Goal: Task Accomplishment & Management: Manage account settings

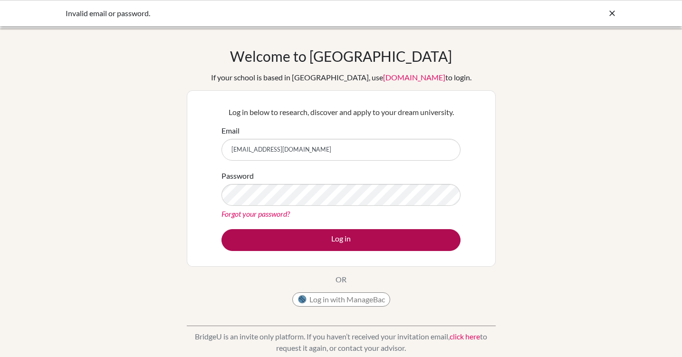
click at [325, 240] on button "Log in" at bounding box center [340, 240] width 239 height 22
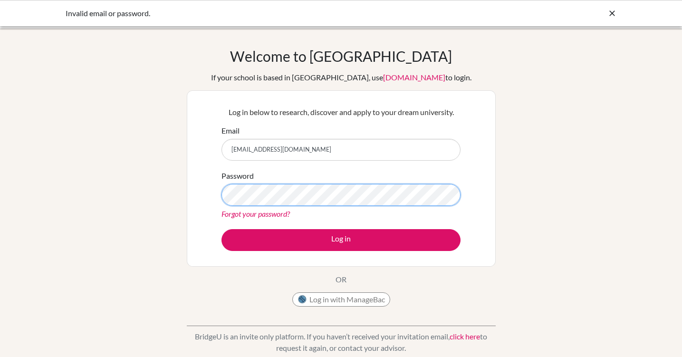
click at [341, 239] on button "Log in" at bounding box center [340, 240] width 239 height 22
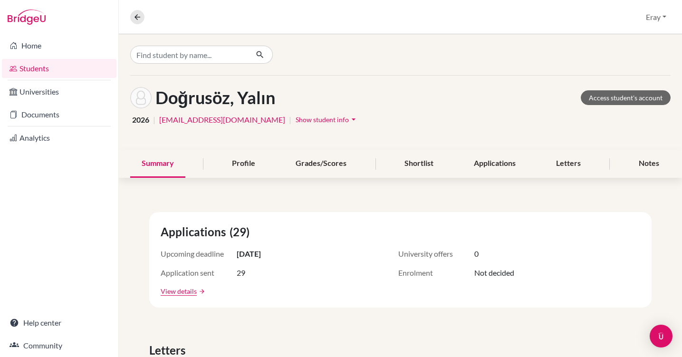
click at [658, 23] on button "Eray" at bounding box center [655, 17] width 29 height 18
click at [638, 51] on link "School Settings" at bounding box center [634, 54] width 75 height 15
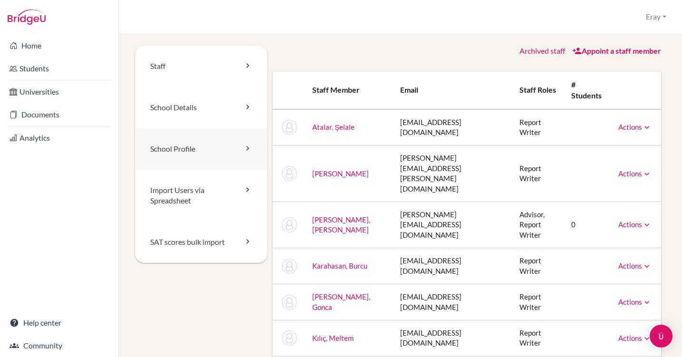
click at [220, 151] on link "School Profile" at bounding box center [201, 148] width 133 height 41
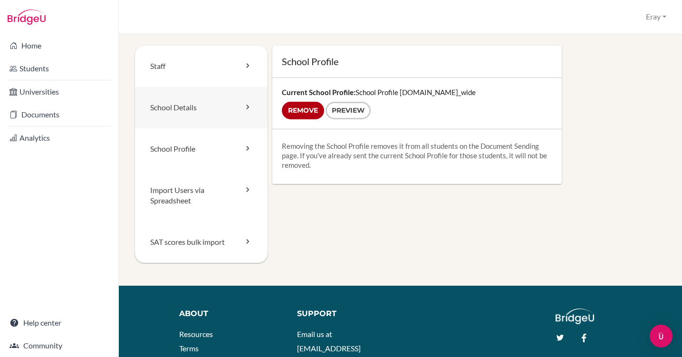
click at [191, 102] on link "School Details" at bounding box center [201, 107] width 133 height 41
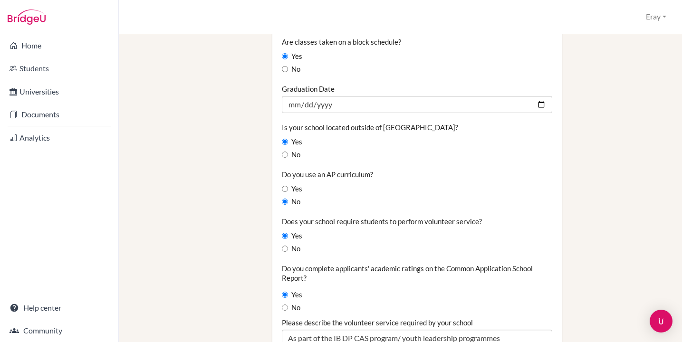
scroll to position [765, 5]
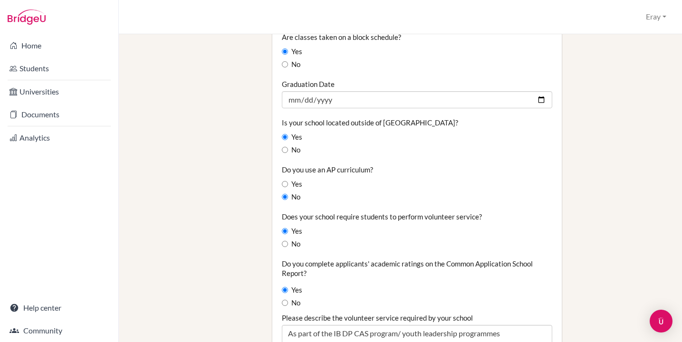
click at [216, 157] on div "Staff School Details School Profile Import Users via Spreadsheet SAT scores bul…" at bounding box center [400, 22] width 531 height 1482
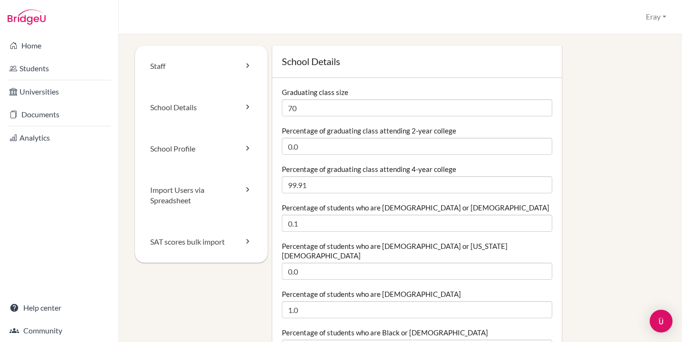
scroll to position [0, 0]
click at [194, 116] on link "School Details" at bounding box center [201, 107] width 133 height 41
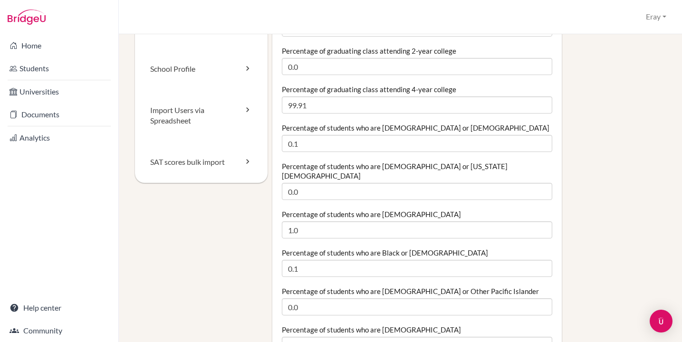
scroll to position [86, 0]
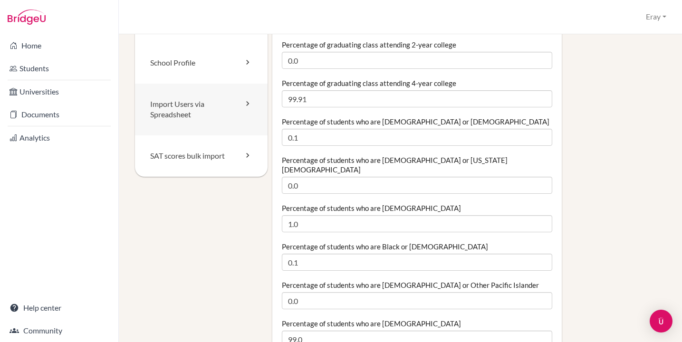
click at [181, 86] on link "Import Users via Spreadsheet" at bounding box center [201, 110] width 133 height 52
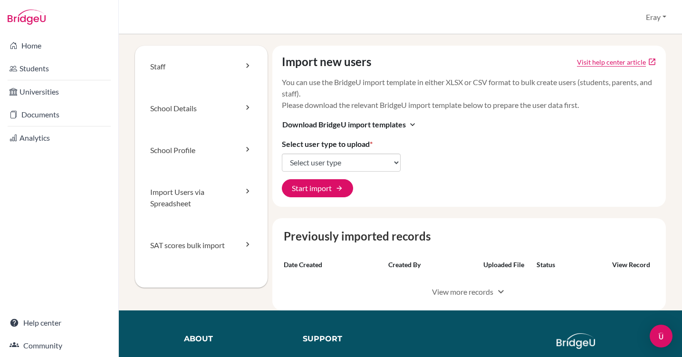
scroll to position [25, 0]
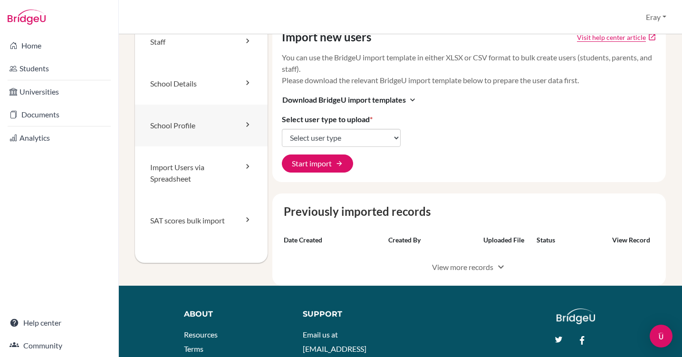
click at [207, 117] on link "School Profile" at bounding box center [201, 126] width 133 height 42
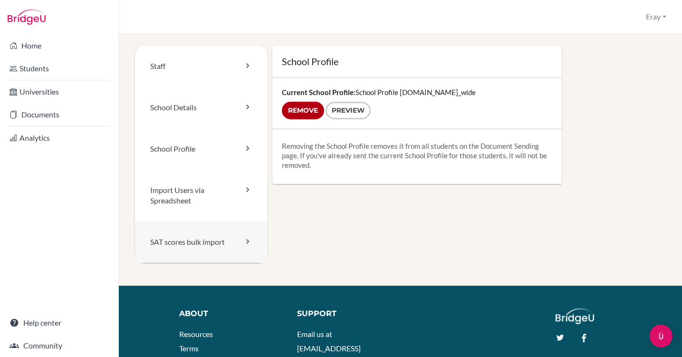
click at [214, 221] on link "SAT scores bulk import" at bounding box center [201, 241] width 133 height 41
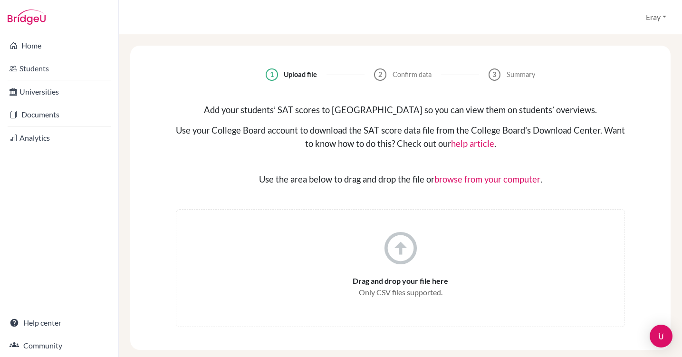
click at [651, 19] on button "Eray" at bounding box center [655, 17] width 29 height 18
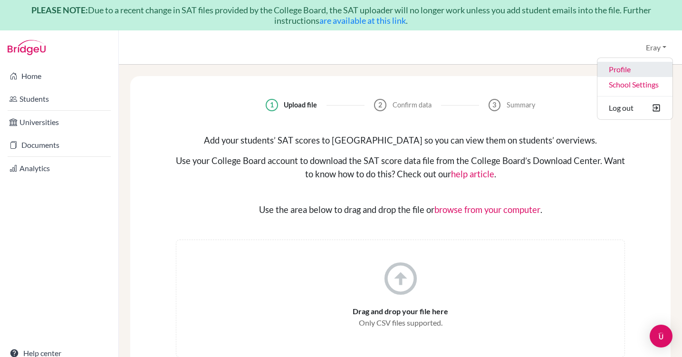
click at [621, 73] on link "Profile" at bounding box center [634, 69] width 75 height 15
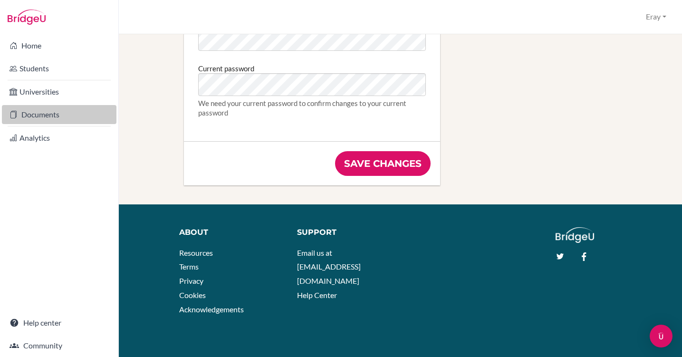
click at [61, 119] on link "Documents" at bounding box center [59, 114] width 115 height 19
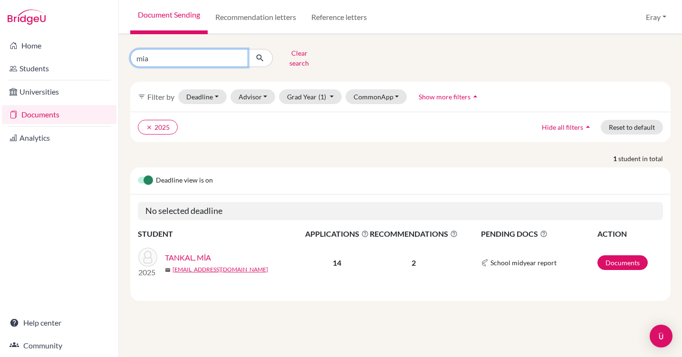
click at [215, 54] on input "mia" at bounding box center [189, 58] width 118 height 18
click at [235, 57] on input "mia" at bounding box center [189, 58] width 118 height 18
type input "mert"
click at [260, 55] on button "submit" at bounding box center [260, 58] width 25 height 18
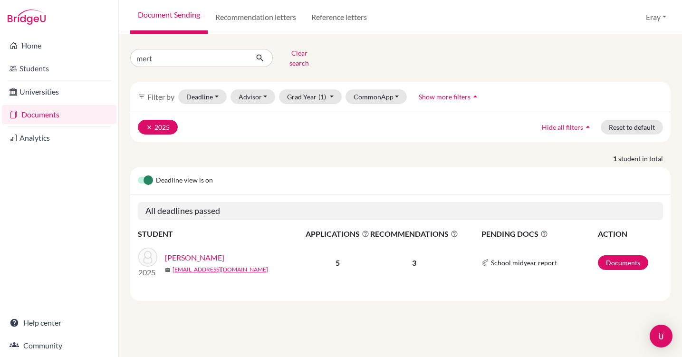
click at [147, 124] on icon "clear" at bounding box center [149, 127] width 7 height 7
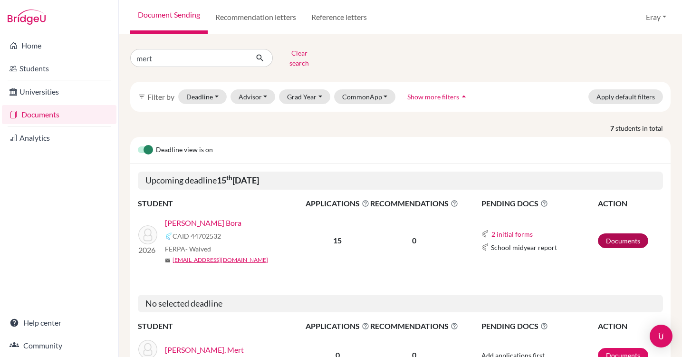
click at [620, 233] on link "Documents" at bounding box center [623, 240] width 50 height 15
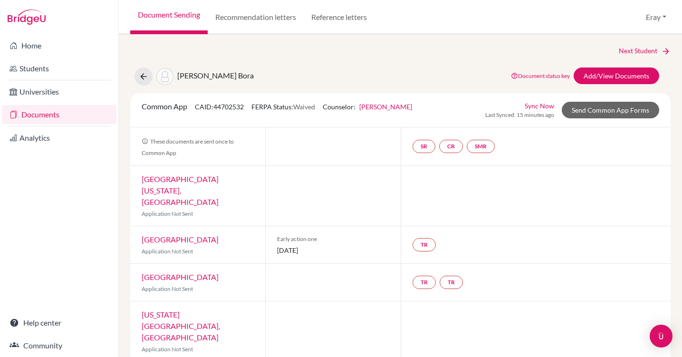
click at [615, 100] on div "Common App CAID: 44702532 FERPA Status: Waived Counselor: Feray Özdemir Gür Fir…" at bounding box center [400, 110] width 540 height 34
click at [615, 108] on link "Send Common App Forms" at bounding box center [610, 110] width 97 height 17
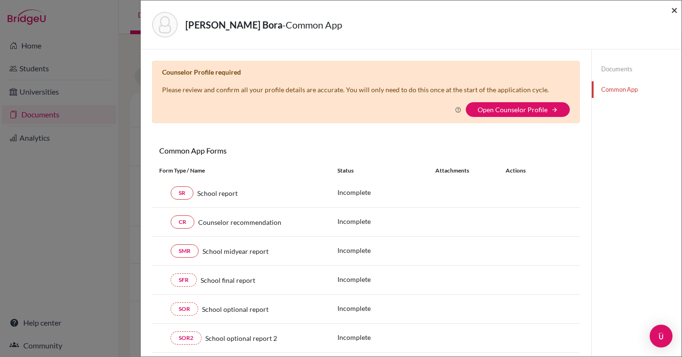
click at [677, 8] on span "×" at bounding box center [674, 10] width 7 height 14
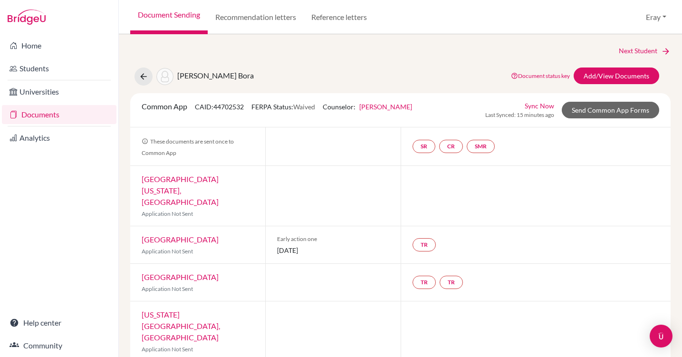
click at [534, 105] on link "Sync Now" at bounding box center [539, 106] width 29 height 10
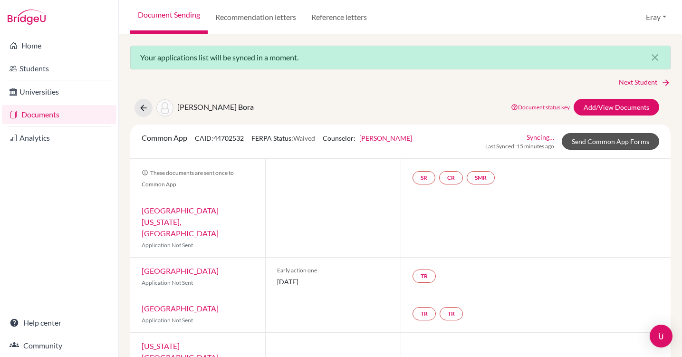
click at [596, 141] on link "Send Common App Forms" at bounding box center [610, 141] width 97 height 17
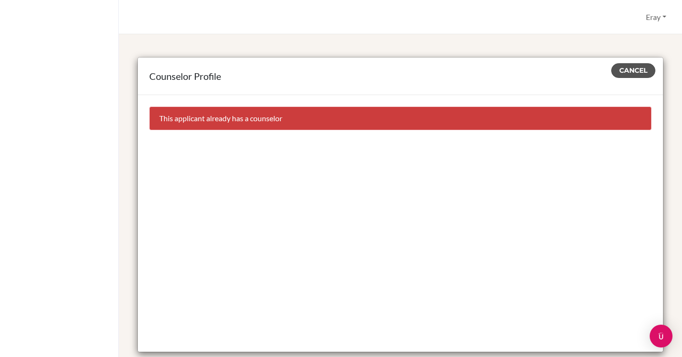
click at [632, 69] on span "Cancel" at bounding box center [633, 70] width 28 height 9
click at [635, 70] on span "Cancel" at bounding box center [633, 70] width 28 height 9
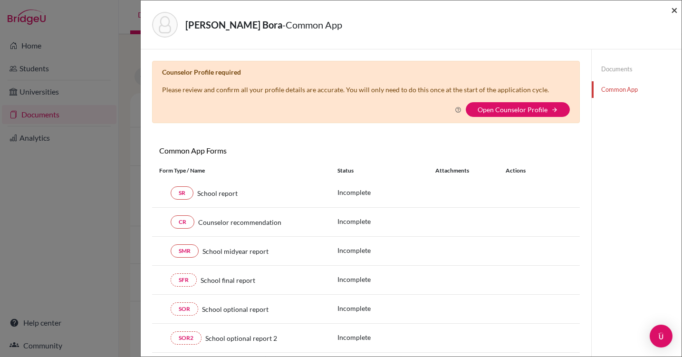
click at [672, 13] on span "×" at bounding box center [674, 10] width 7 height 14
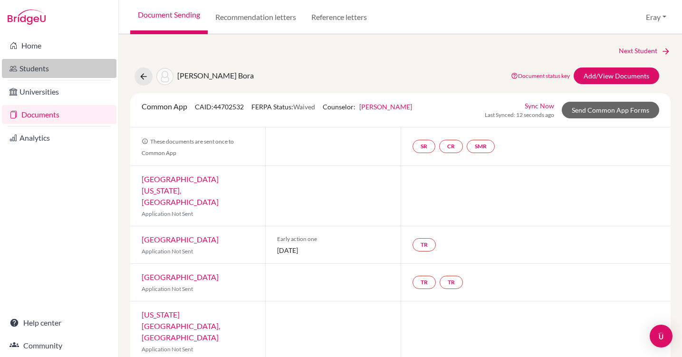
click at [82, 70] on link "Students" at bounding box center [59, 68] width 115 height 19
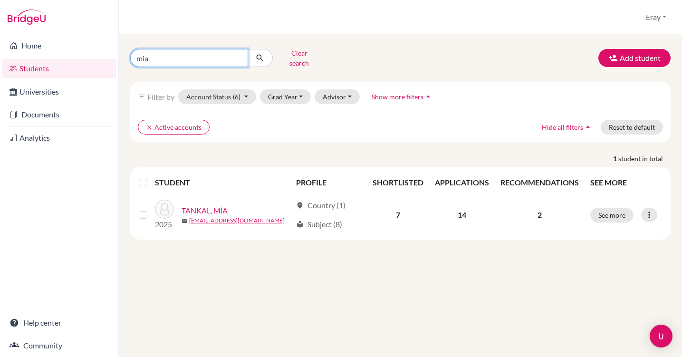
click at [239, 55] on input "mia" at bounding box center [189, 58] width 118 height 18
click at [222, 54] on input "Find student by name..." at bounding box center [189, 58] width 118 height 18
type input "mert"
click at [260, 55] on button "submit" at bounding box center [260, 58] width 25 height 18
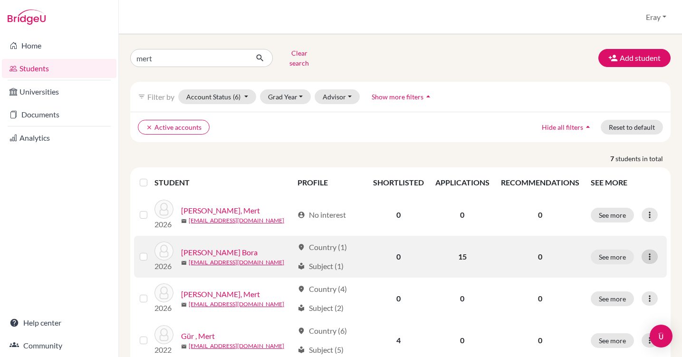
click at [644, 249] on div at bounding box center [649, 256] width 16 height 14
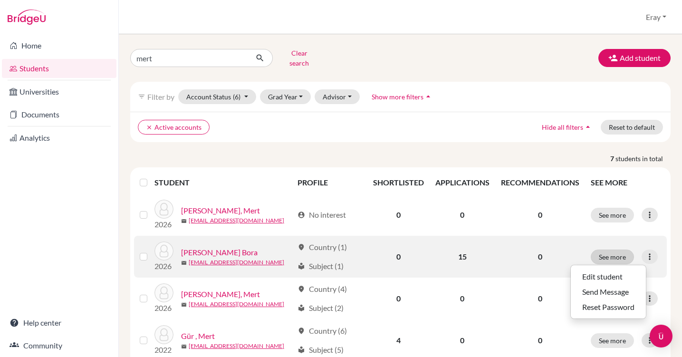
click at [620, 250] on button "See more" at bounding box center [612, 256] width 43 height 15
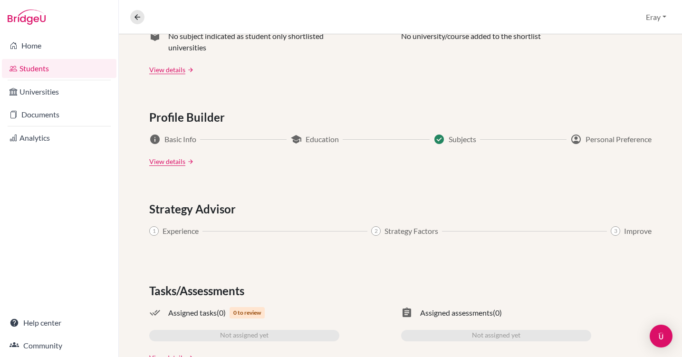
scroll to position [462, 0]
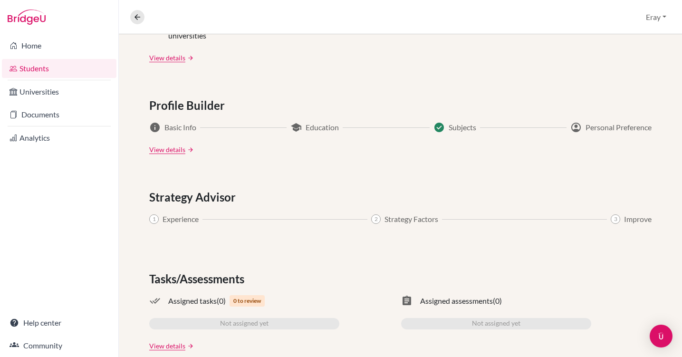
click at [313, 127] on span "Education" at bounding box center [322, 127] width 33 height 11
click at [183, 150] on link "View details" at bounding box center [167, 149] width 36 height 10
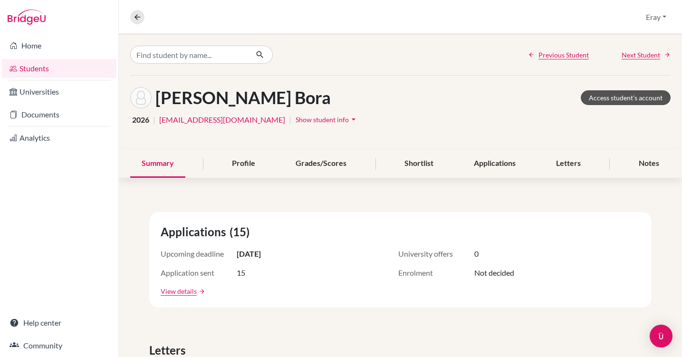
click at [637, 98] on link "Access student's account" at bounding box center [626, 97] width 90 height 15
click at [296, 116] on span "Show student info" at bounding box center [322, 119] width 53 height 8
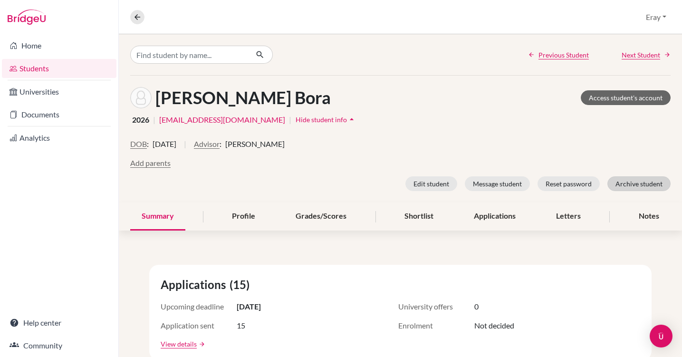
click at [635, 188] on button "Archive student" at bounding box center [638, 183] width 63 height 15
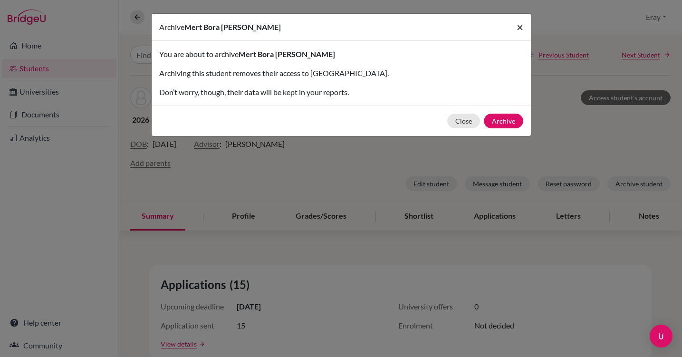
click at [523, 35] on button "×" at bounding box center [520, 27] width 22 height 27
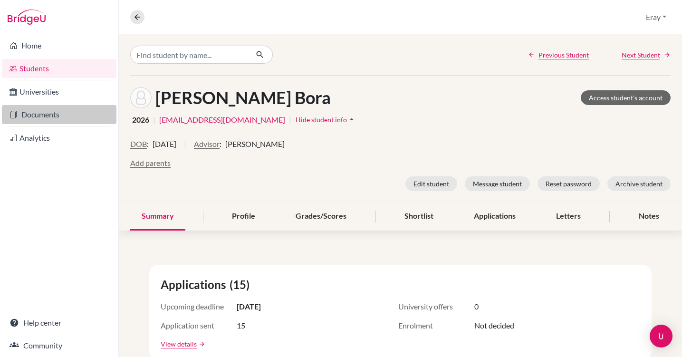
click at [64, 111] on link "Documents" at bounding box center [59, 114] width 115 height 19
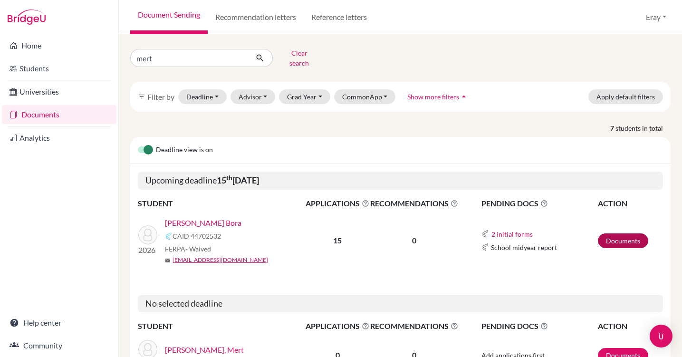
click at [614, 236] on link "Documents" at bounding box center [623, 240] width 50 height 15
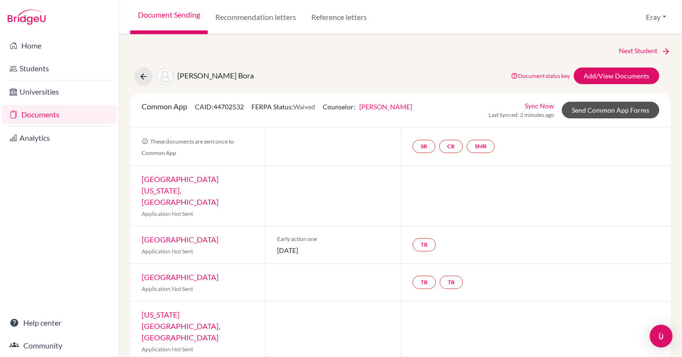
click at [582, 110] on link "Send Common App Forms" at bounding box center [610, 110] width 97 height 17
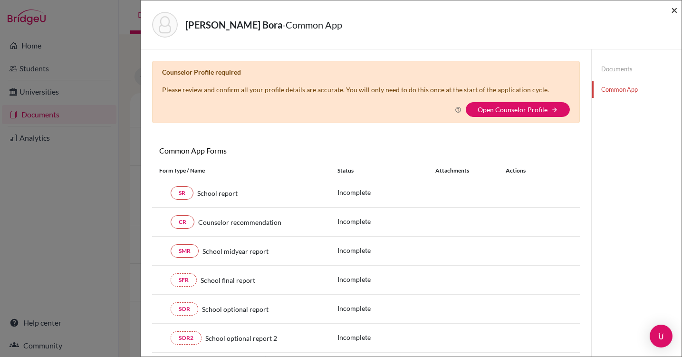
click at [675, 11] on span "×" at bounding box center [674, 10] width 7 height 14
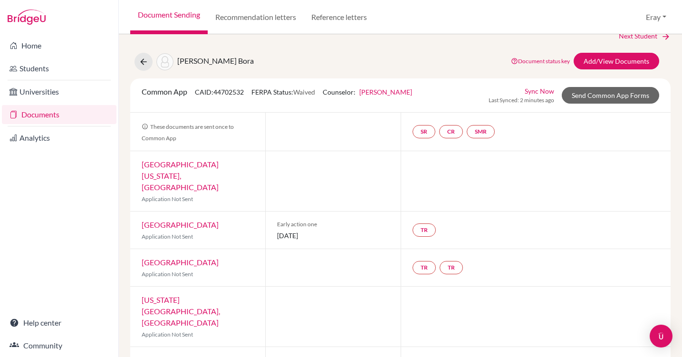
scroll to position [16, 0]
click at [551, 89] on link "Sync Now" at bounding box center [539, 90] width 29 height 10
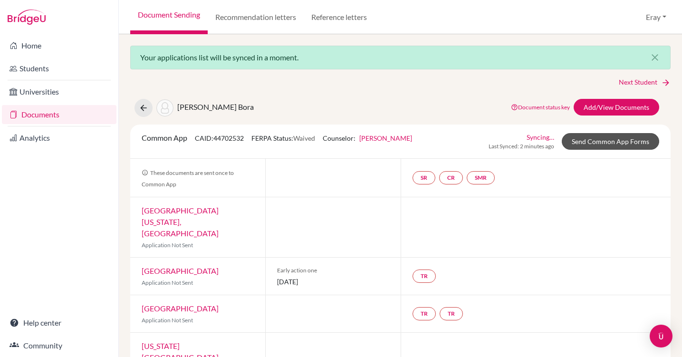
click at [608, 139] on link "Send Common App Forms" at bounding box center [610, 141] width 97 height 17
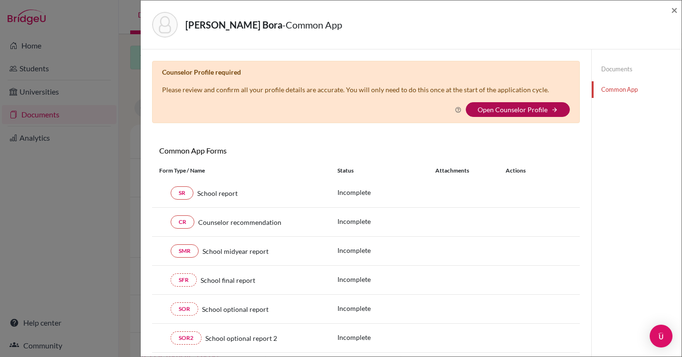
click at [537, 113] on link "Open Counselor Profile" at bounding box center [512, 109] width 70 height 8
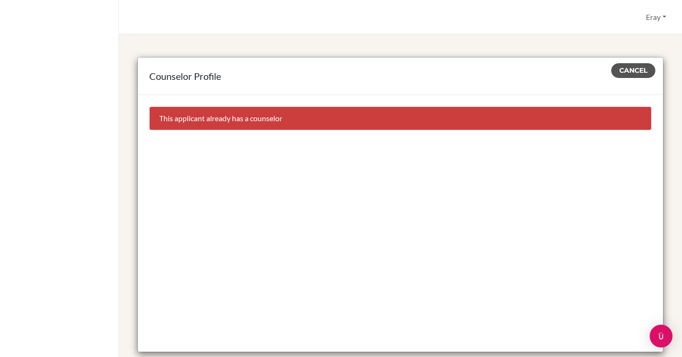
click at [625, 72] on span "Cancel" at bounding box center [633, 70] width 28 height 9
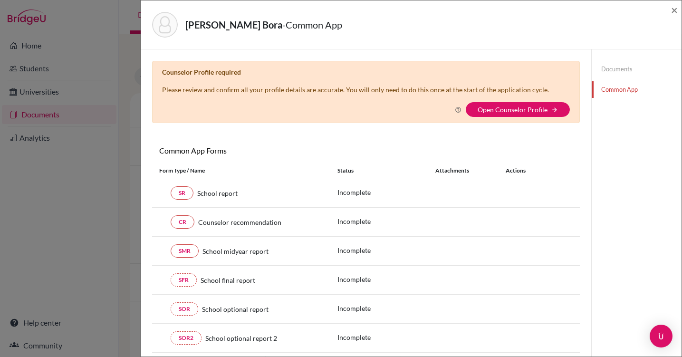
click at [460, 109] on icon at bounding box center [458, 109] width 7 height 7
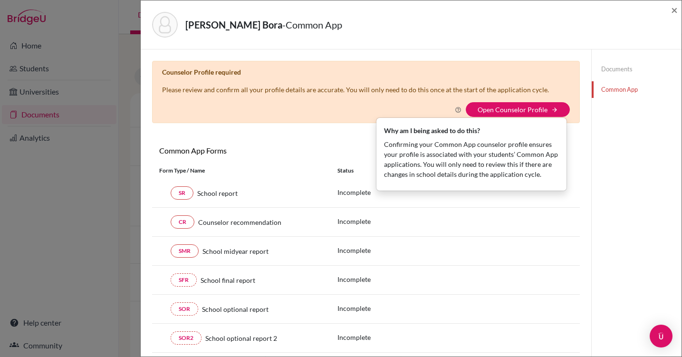
click at [452, 155] on p "Confirming your Common App counselor profile ensures your profile is associated…" at bounding box center [471, 159] width 175 height 40
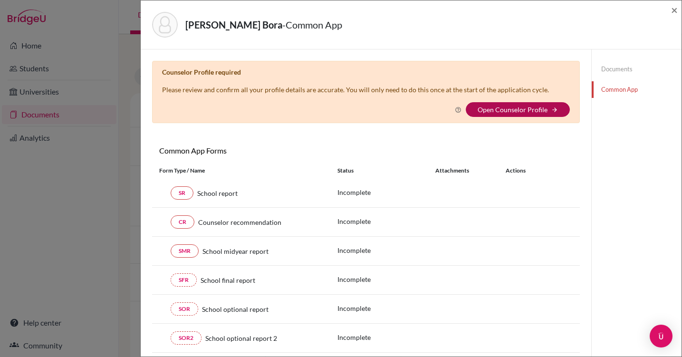
click at [494, 112] on link "Open Counselor Profile" at bounding box center [512, 109] width 70 height 8
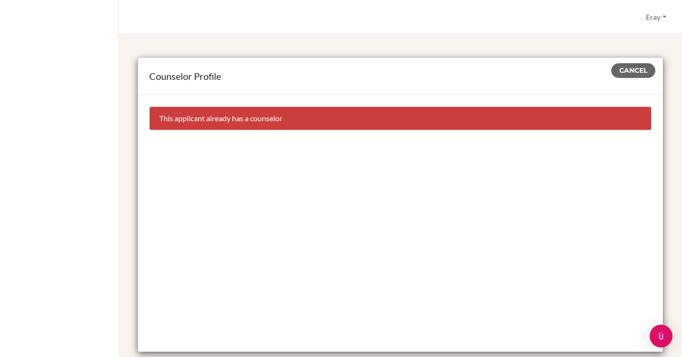
click at [304, 120] on div "This applicant already has a counselor" at bounding box center [400, 118] width 502 height 24
click at [636, 71] on span "Cancel" at bounding box center [633, 70] width 28 height 9
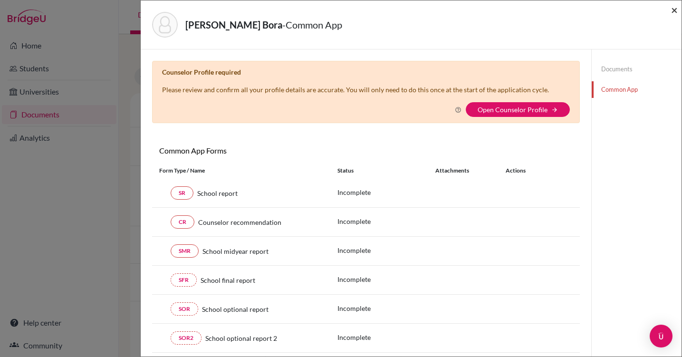
click at [672, 12] on span "×" at bounding box center [674, 10] width 7 height 14
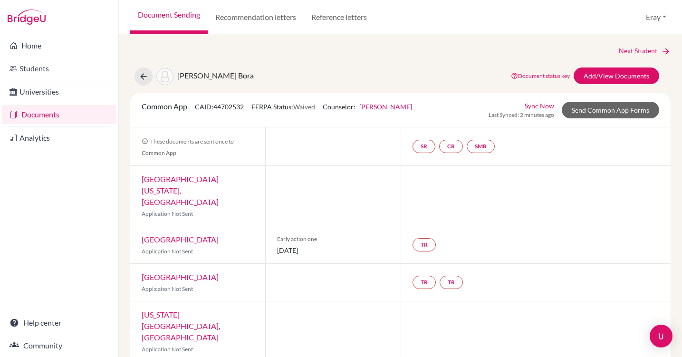
click at [379, 105] on link "Feray Özdemir Gür" at bounding box center [385, 107] width 53 height 8
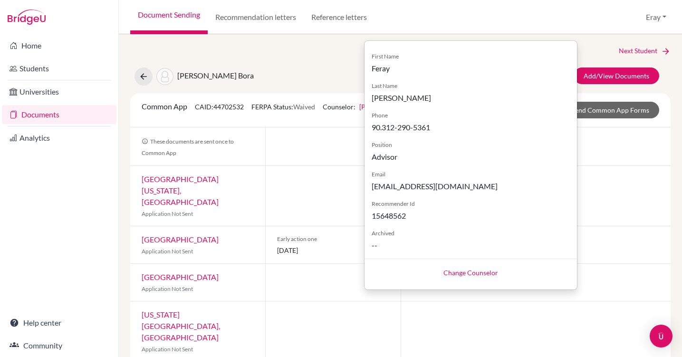
click at [461, 281] on div "Change Counselor" at bounding box center [470, 271] width 212 height 27
click at [462, 273] on link "Change Counselor" at bounding box center [470, 272] width 55 height 8
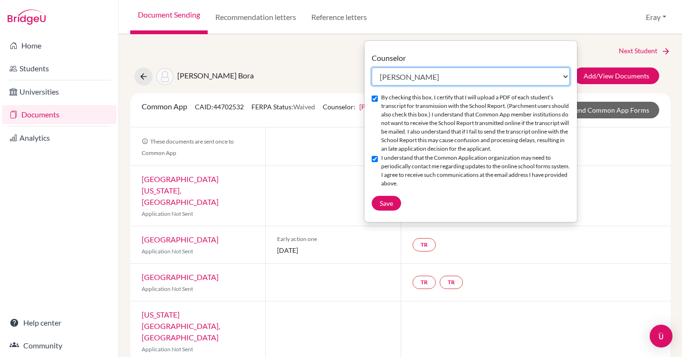
select select "458445"
checkbox input "false"
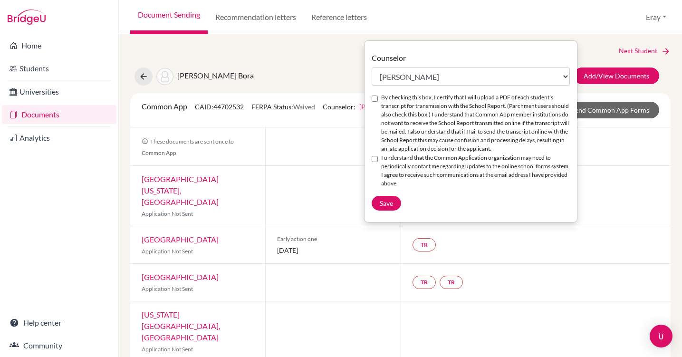
click at [376, 99] on input "By checking this box, I certify that I will upload a PDF of each student’s tran…" at bounding box center [375, 98] width 6 height 6
checkbox input "true"
click at [371, 159] on div "Counselor Select counselor Ayşegül Erdem Eray Kocamanoğlu Mark Krugman Feray Öz…" at bounding box center [470, 131] width 212 height 158
click at [372, 160] on input "I understand that the Common Application organization may need to periodically …" at bounding box center [375, 159] width 6 height 6
checkbox input "true"
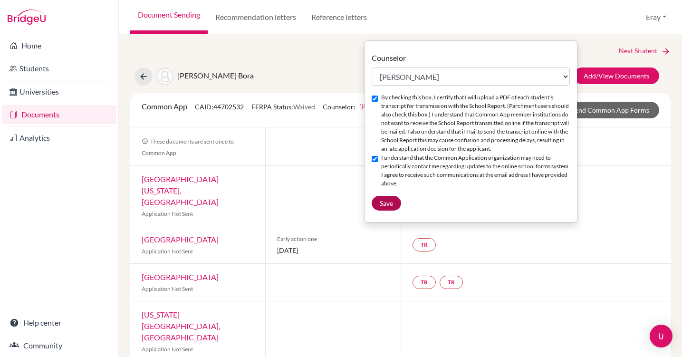
click at [385, 199] on button "Save" at bounding box center [386, 203] width 29 height 15
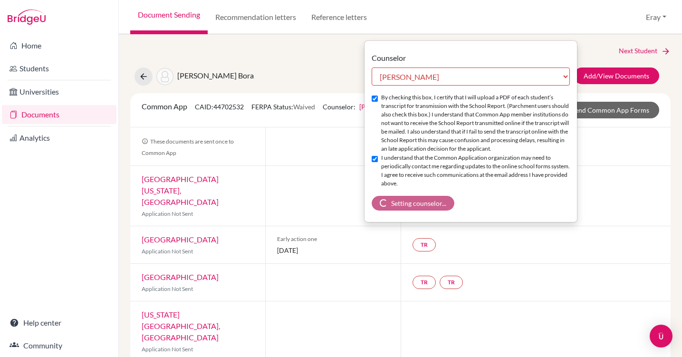
click at [492, 41] on div "Counselor Select counselor Ayşegül Erdem Eray Kocamanoğlu Mark Krugman Feray Öz…" at bounding box center [470, 131] width 213 height 182
click at [456, 29] on div "Document Sending Recommendation letters Reference letters Eray Profile School S…" at bounding box center [400, 17] width 563 height 34
